Goal: Transaction & Acquisition: Purchase product/service

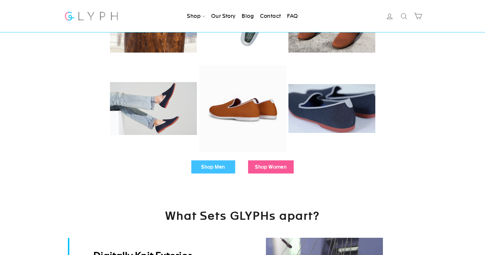
scroll to position [106, 0]
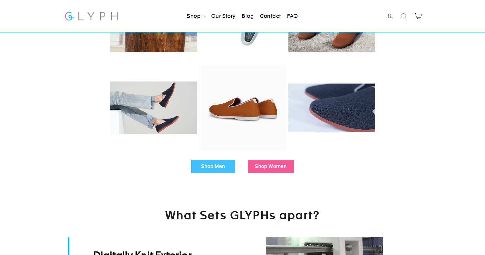
click at [213, 162] on link "Shop Men" at bounding box center [213, 166] width 44 height 13
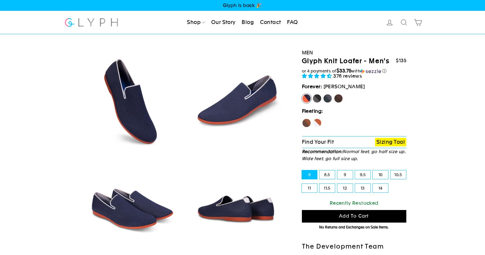
select select "highest-rating"
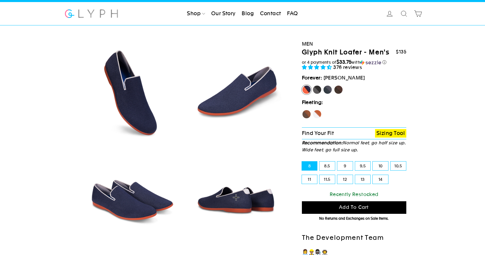
scroll to position [9, 0]
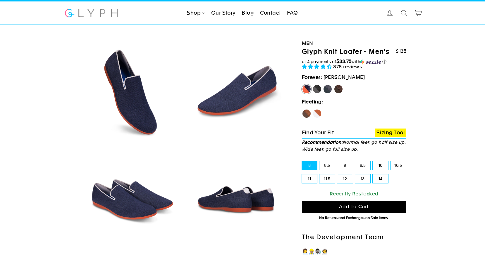
click at [368, 165] on label "9.5" at bounding box center [362, 165] width 15 height 9
click at [355, 161] on input "9.5" at bounding box center [355, 161] width 0 height 0
radio input "true"
click at [318, 91] on label "Panther" at bounding box center [316, 88] width 9 height 9
click at [312, 85] on input "Panther" at bounding box center [312, 84] width 0 height 0
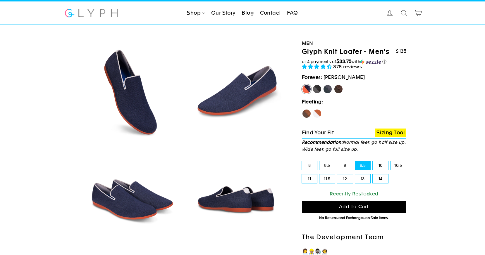
radio input "true"
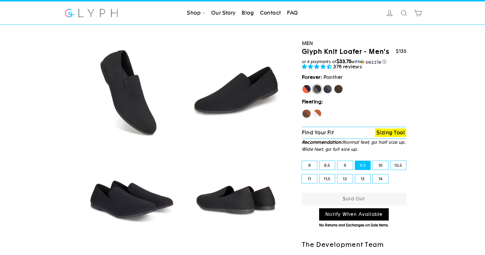
click at [327, 90] on label "Rhino" at bounding box center [327, 88] width 9 height 9
click at [323, 85] on input "Rhino" at bounding box center [323, 84] width 0 height 0
radio input "true"
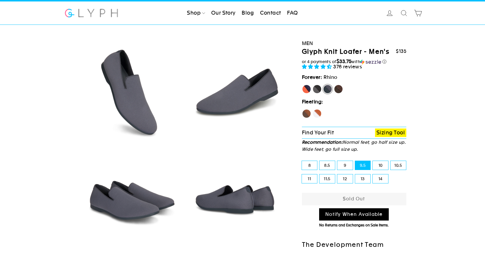
click at [337, 89] on label "Mustang" at bounding box center [337, 88] width 9 height 9
click at [334, 85] on input "Mustang" at bounding box center [333, 84] width 0 height 0
radio input "true"
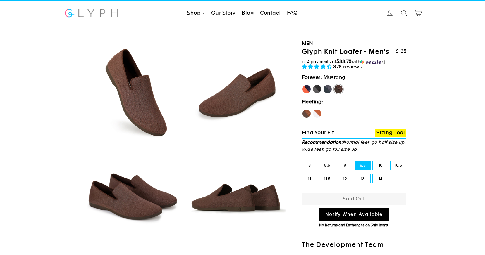
click at [314, 109] on label "Fox" at bounding box center [316, 113] width 9 height 9
click at [312, 109] on input "Fox" at bounding box center [312, 109] width 0 height 0
radio input "true"
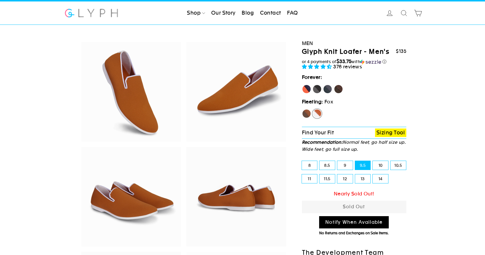
click at [306, 113] on label "Hawk" at bounding box center [306, 113] width 9 height 9
click at [302, 109] on input "Hawk" at bounding box center [302, 109] width 0 height 0
radio input "true"
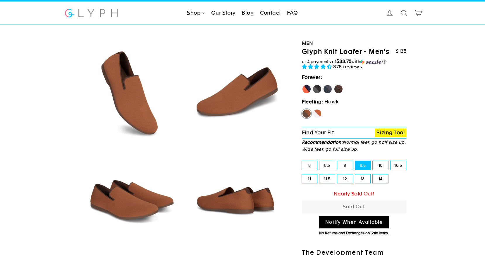
click at [305, 86] on label "[PERSON_NAME]" at bounding box center [306, 88] width 9 height 9
click at [302, 85] on input "[PERSON_NAME]" at bounding box center [302, 84] width 0 height 0
radio input "true"
